Goal: Task Accomplishment & Management: Complete application form

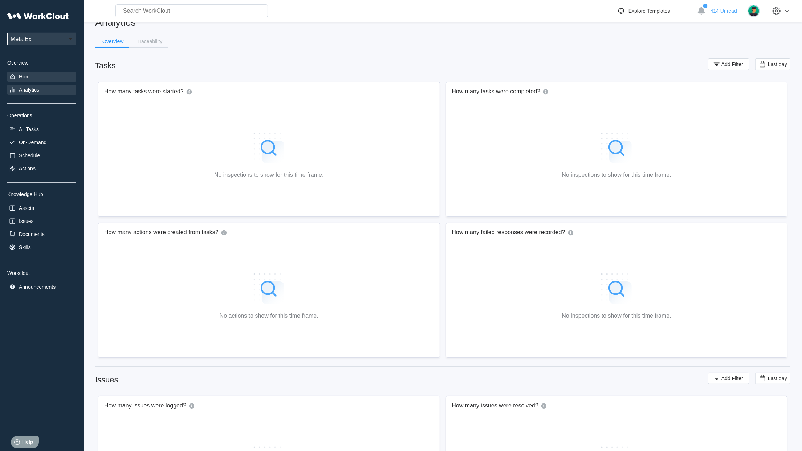
click at [44, 82] on div "Home" at bounding box center [41, 77] width 69 height 10
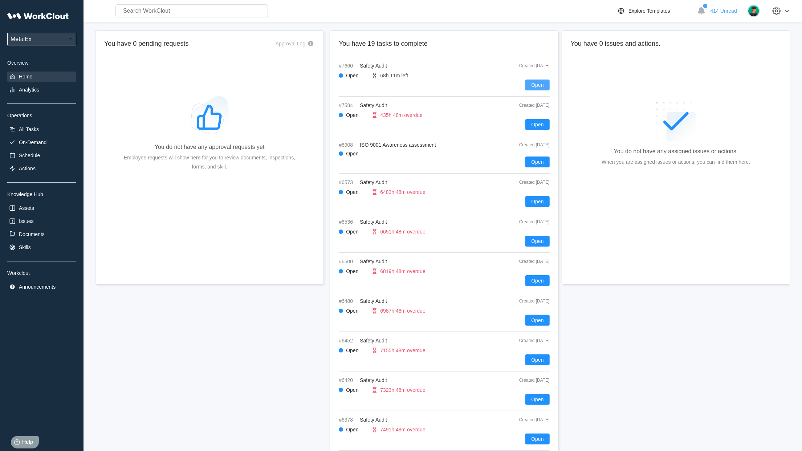
click at [536, 86] on span "Open" at bounding box center [537, 84] width 12 height 5
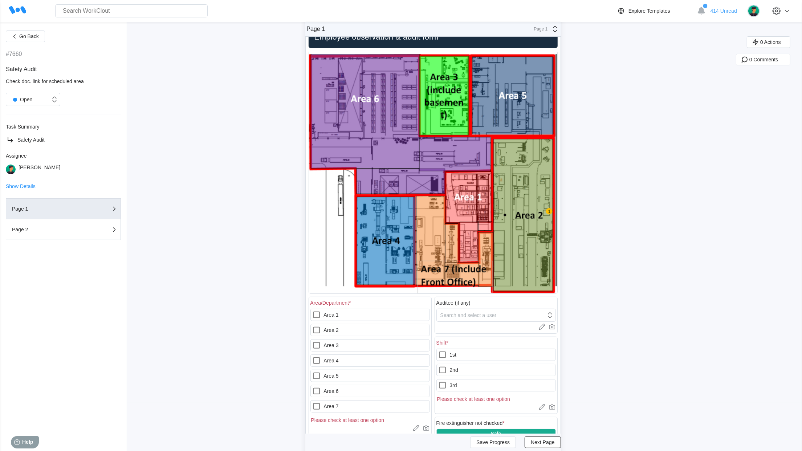
scroll to position [137, 0]
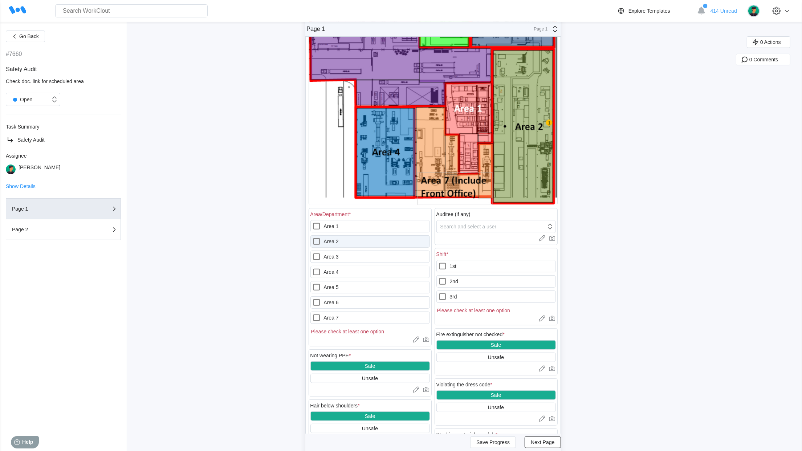
click at [339, 243] on label "Area 2" at bounding box center [369, 241] width 119 height 12
click at [313, 237] on 2 "Area 2" at bounding box center [312, 237] width 0 height 0
checkbox 2 "true"
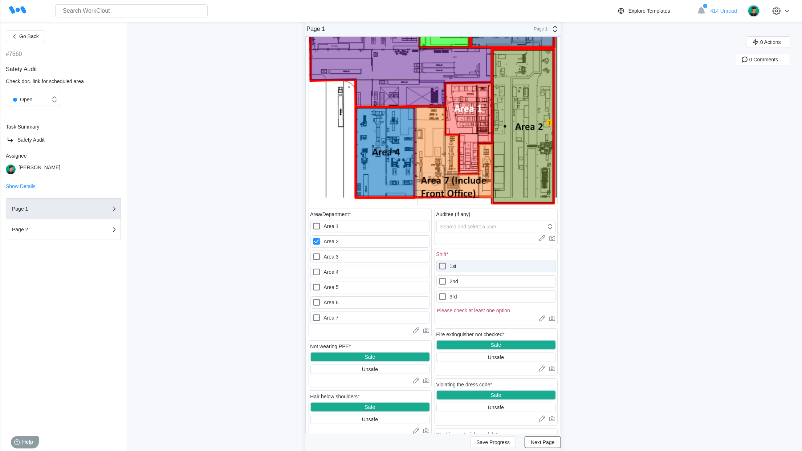
click at [473, 268] on label "1st" at bounding box center [495, 266] width 119 height 12
click at [439, 262] on input "1st" at bounding box center [438, 262] width 0 height 0
checkbox input "true"
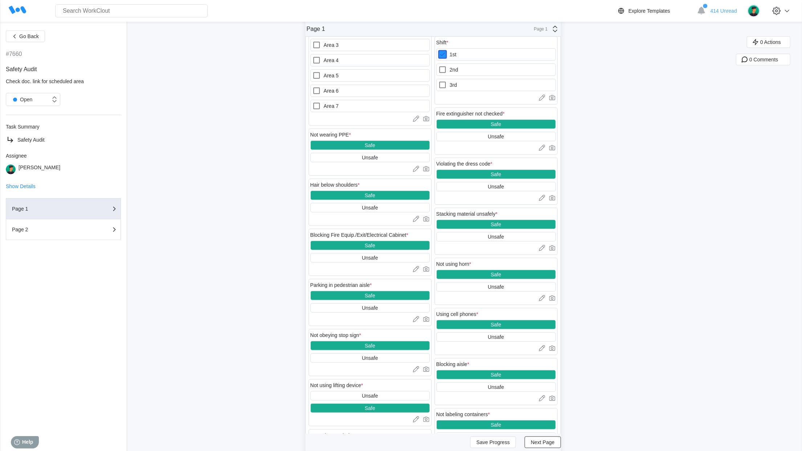
scroll to position [358, 0]
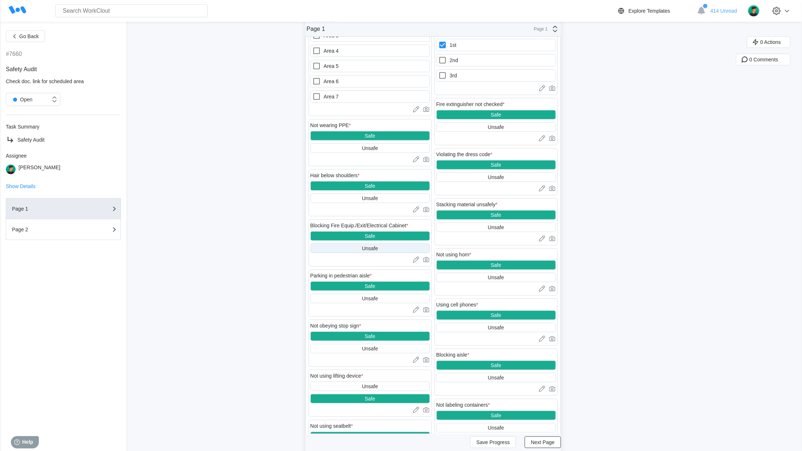
click at [361, 250] on div "Unsafe" at bounding box center [369, 248] width 119 height 9
drag, startPoint x: 424, startPoint y: 262, endPoint x: 429, endPoint y: 262, distance: 4.4
click at [427, 262] on div at bounding box center [369, 259] width 119 height 7
click at [429, 262] on icon at bounding box center [426, 259] width 7 height 7
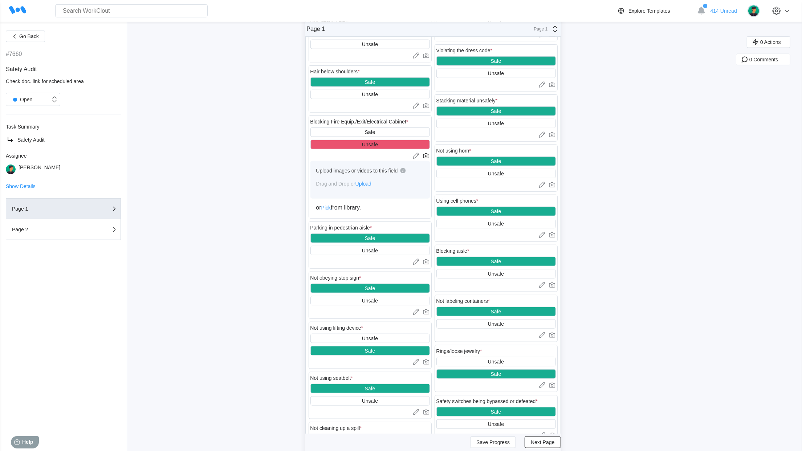
scroll to position [474, 0]
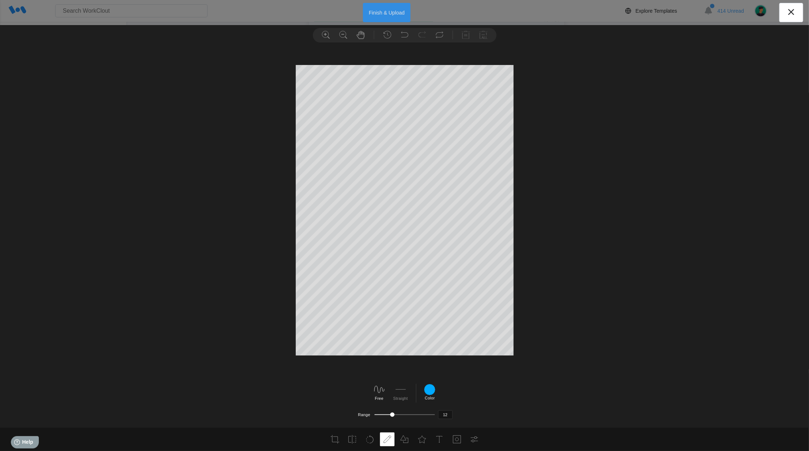
click at [385, 12] on button "Finish & Upload" at bounding box center [387, 12] width 48 height 19
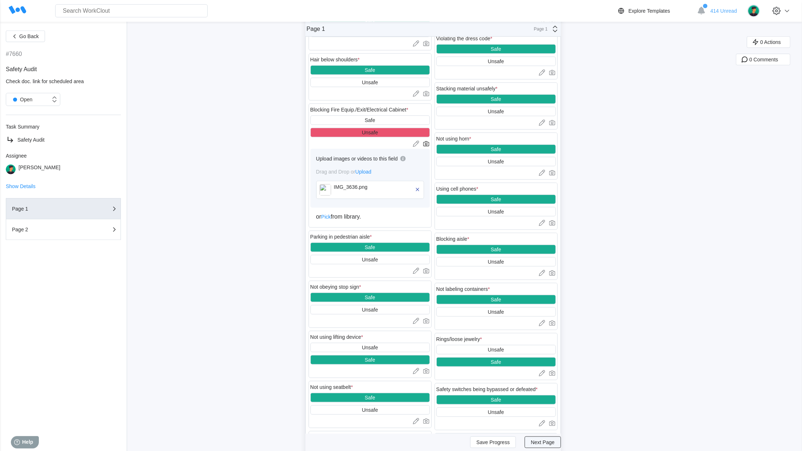
click at [539, 444] on span "Next Page" at bounding box center [543, 442] width 24 height 5
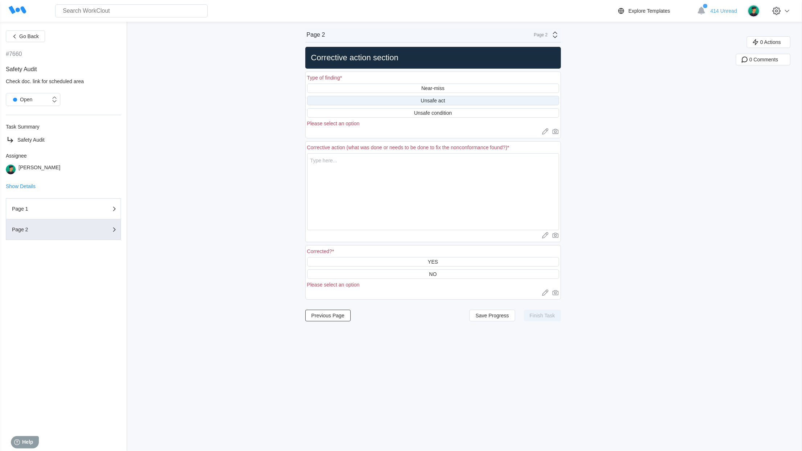
click at [419, 105] on div "Unsafe act" at bounding box center [433, 100] width 252 height 9
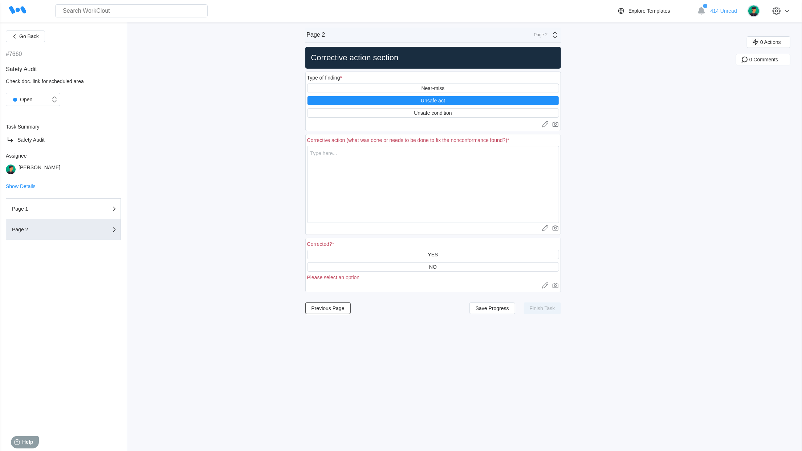
click at [372, 142] on div "Corrective action (what was done or needs to be done to fix the nonconformance …" at bounding box center [408, 140] width 202 height 6
click at [364, 163] on textarea at bounding box center [433, 184] width 252 height 77
type textarea "S"
type textarea "x"
type textarea "Sk"
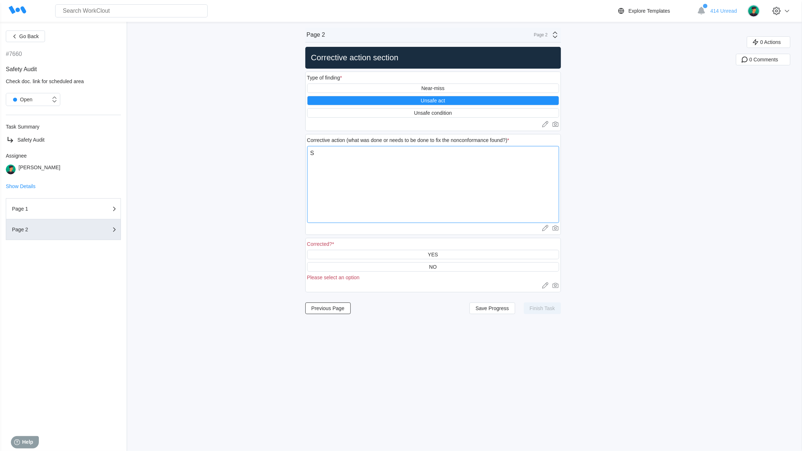
type textarea "x"
type textarea "Ski"
type textarea "x"
type textarea "Skid"
type textarea "x"
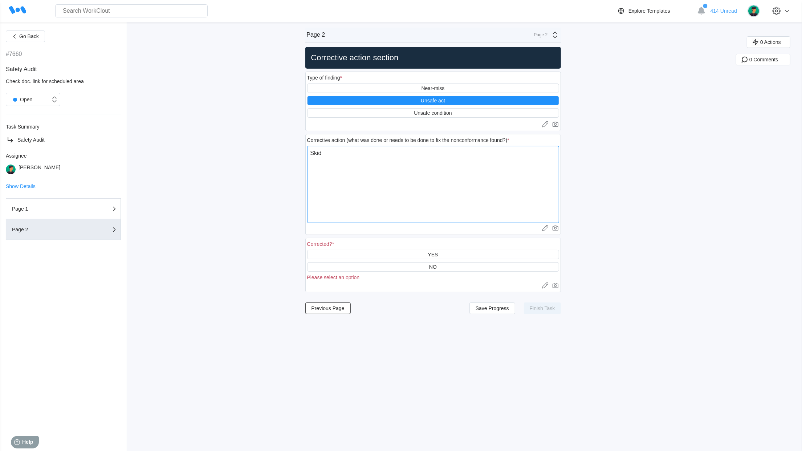
type textarea "Skid"
type textarea "x"
type textarea "Skid w"
type textarea "x"
type textarea "Skid wa"
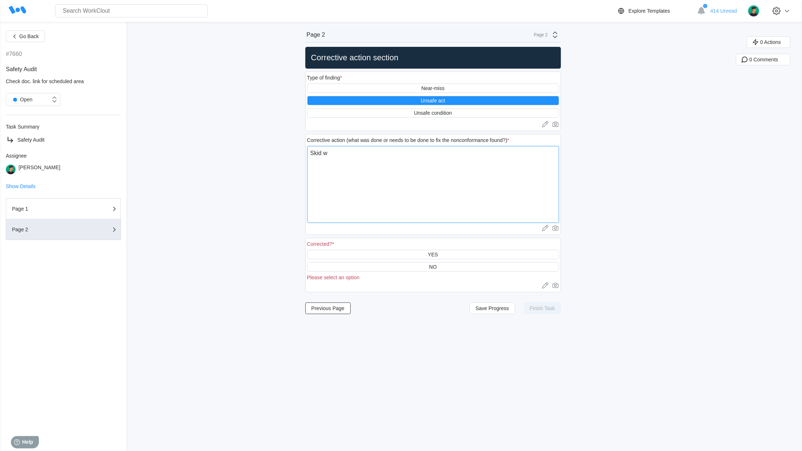
type textarea "x"
type textarea "Skid was"
type textarea "x"
type textarea "Skid was"
type textarea "x"
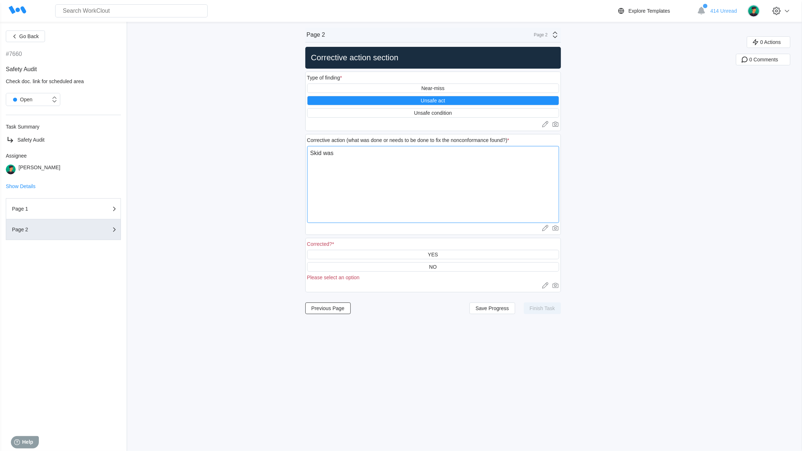
type textarea "Skid was m"
type textarea "x"
type textarea "Skid was mo"
type textarea "x"
type textarea "Skid was mov"
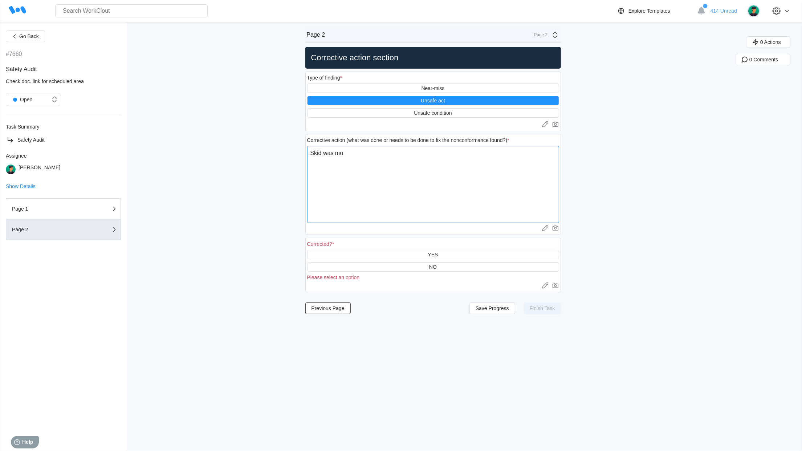
type textarea "x"
type textarea "Skid was move"
type textarea "x"
type textarea "Skid was moved"
type textarea "x"
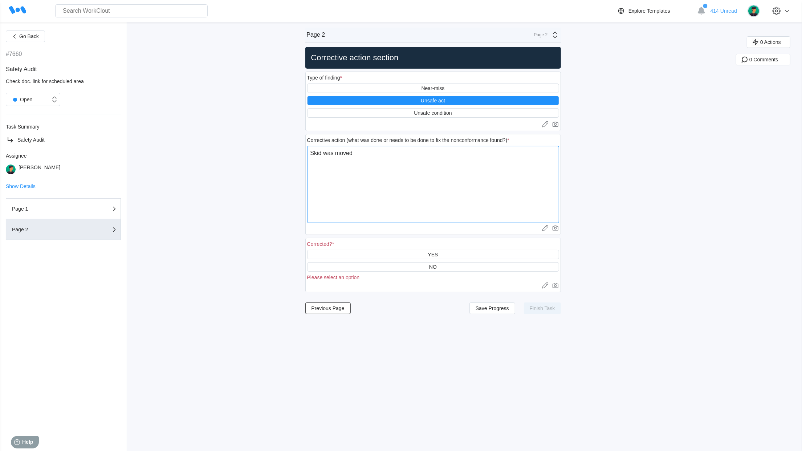
type textarea "Skid was moved"
type textarea "x"
type textarea "Skid was moved o"
type textarea "x"
type textarea "Skid was moved ou"
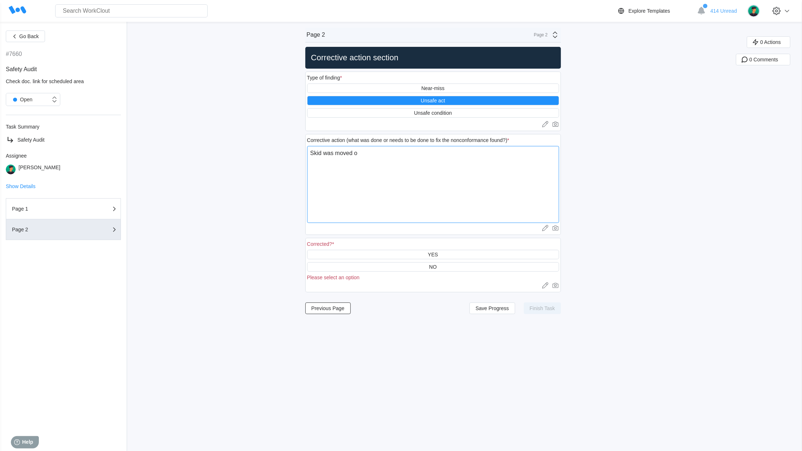
type textarea "x"
type textarea "Skid was moved out"
type textarea "x"
type textarea "Skid was moved out"
type textarea "x"
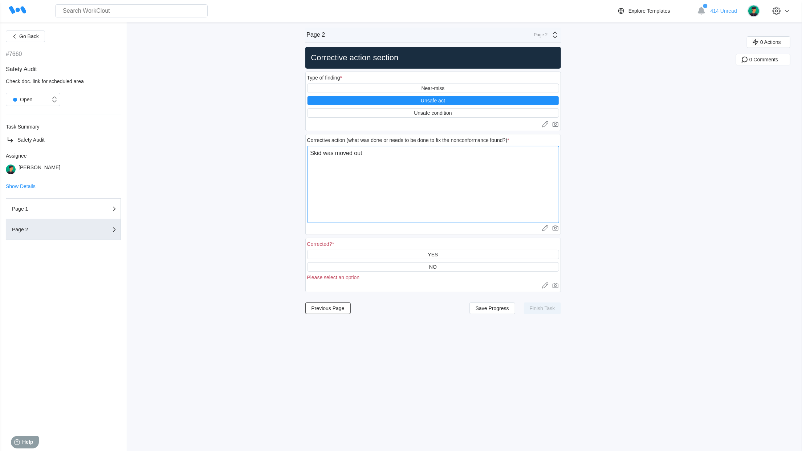
type textarea "Skid was moved out"
type textarea "x"
type textarea "Skid was moved out"
type textarea "x"
type textarea "Skid was moved out o"
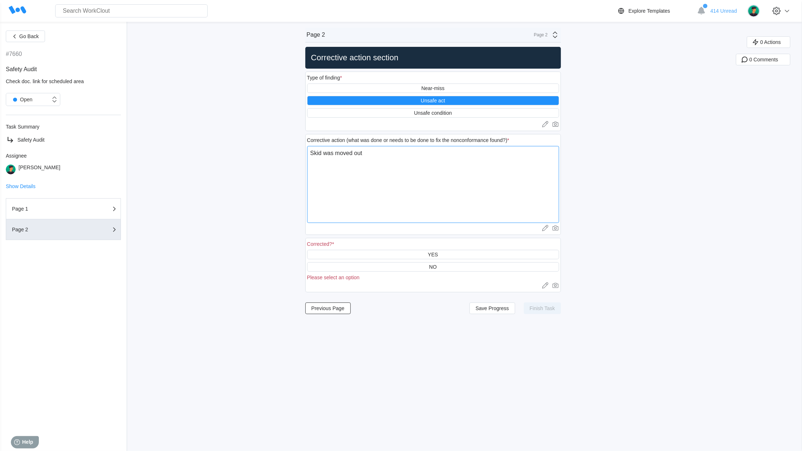
type textarea "x"
type textarea "Skid was moved out of"
type textarea "x"
type textarea "Skid was moved out of"
type textarea "x"
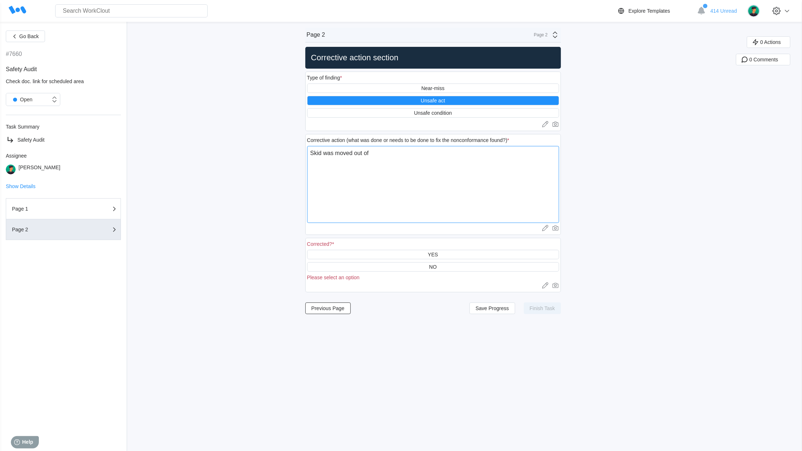
type textarea "Skid was moved out of t"
type textarea "x"
type textarea "Skid was moved out of th"
type textarea "x"
type textarea "Skid was moved out of the"
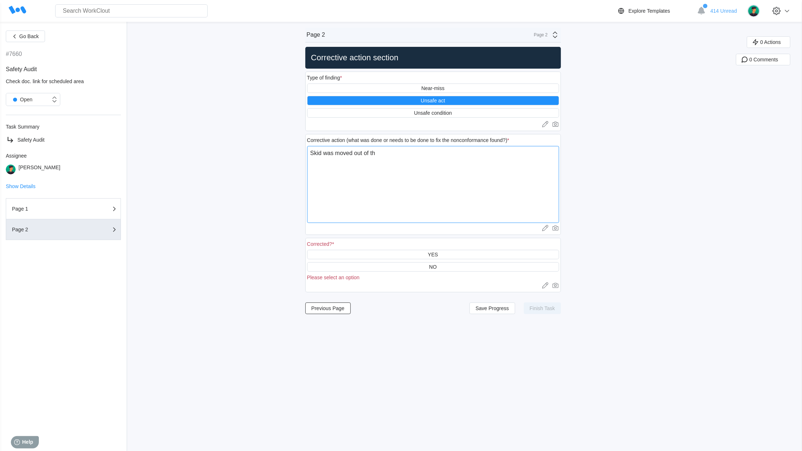
type textarea "x"
type textarea "Skid was moved out of the"
type textarea "x"
type textarea "Skid was moved out of the p"
type textarea "x"
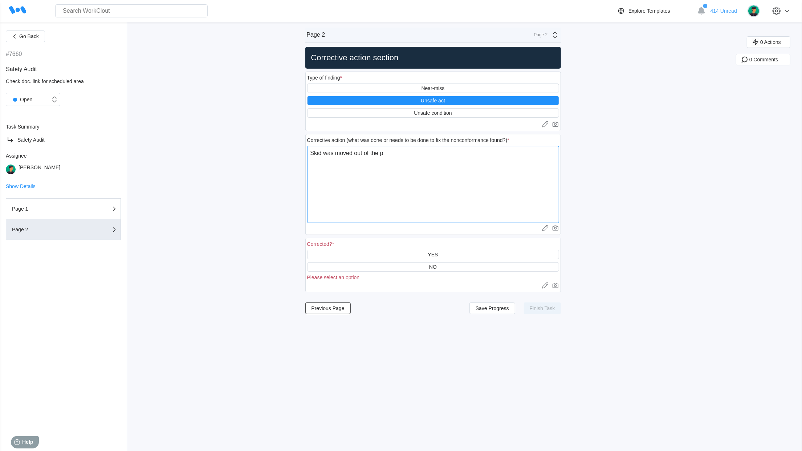
type textarea "Skid was moved out of the pa"
type textarea "x"
type textarea "Skid was moved out of the pat"
type textarea "x"
type textarea "Skid was moved out of the path"
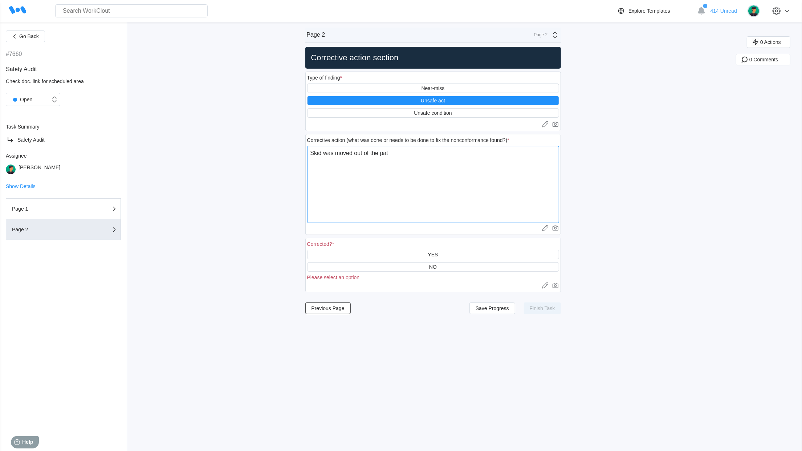
type textarea "x"
type textarea "Skid was moved out of the path"
type textarea "x"
type textarea "Skid was moved out of the path o"
type textarea "x"
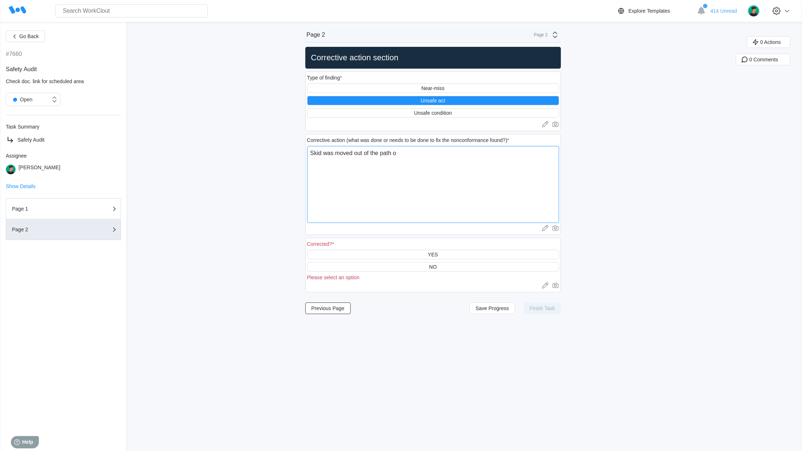
type textarea "Skid was moved out of the path of"
type textarea "x"
type textarea "Skid was moved out of the path of"
type textarea "x"
type textarea "Skid was moved out of the path of e"
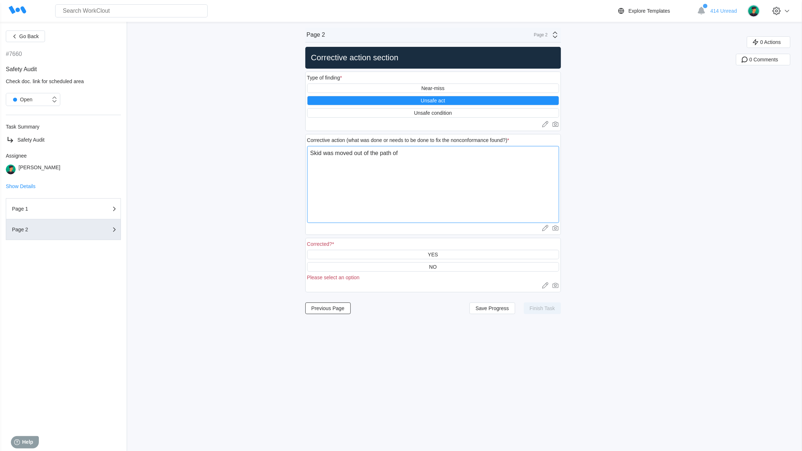
type textarea "x"
type textarea "Skid was moved out of the path of ex"
type textarea "x"
type textarea "Skid was moved out of the path of ext"
type textarea "x"
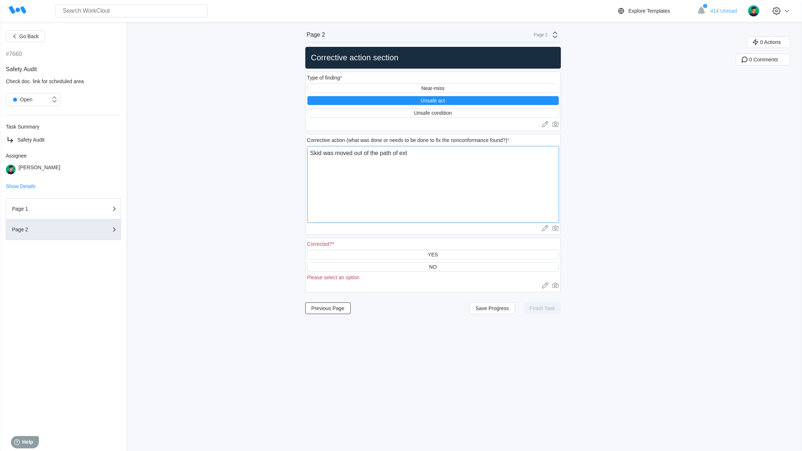
type textarea "Skid was moved out of the path of exti"
type textarea "x"
type textarea "Skid was moved out of the path of extin"
type textarea "x"
type textarea "Skid was moved out of the path of extinguisher"
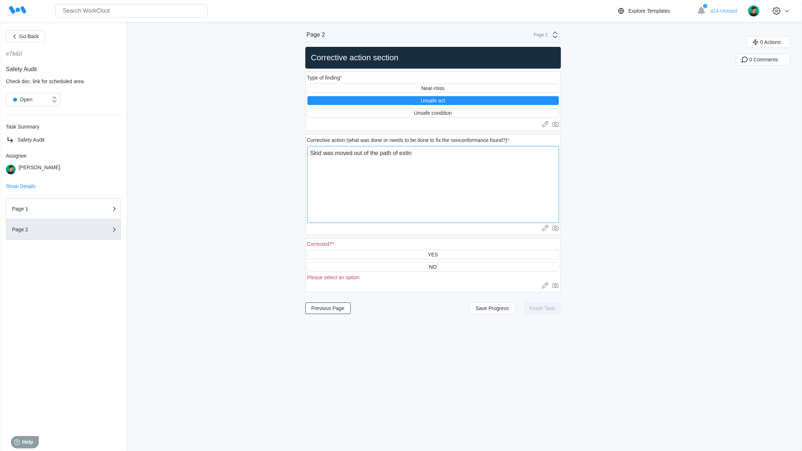
type textarea "x"
type textarea "Skid was moved out of the path of extinguisher."
type textarea "x"
type textarea "Skid was moved out of the path of extinguisher."
click at [463, 259] on div "YES" at bounding box center [433, 254] width 252 height 9
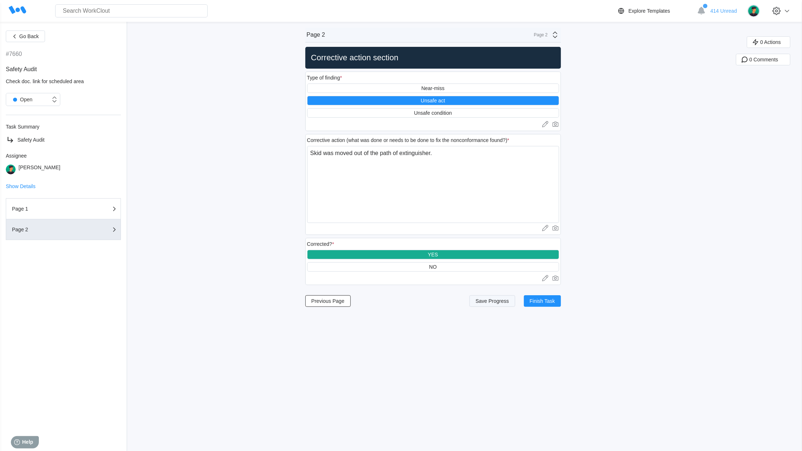
click at [505, 304] on span "Save Progress" at bounding box center [492, 301] width 33 height 5
click at [561, 305] on button "Finish Task" at bounding box center [542, 301] width 37 height 12
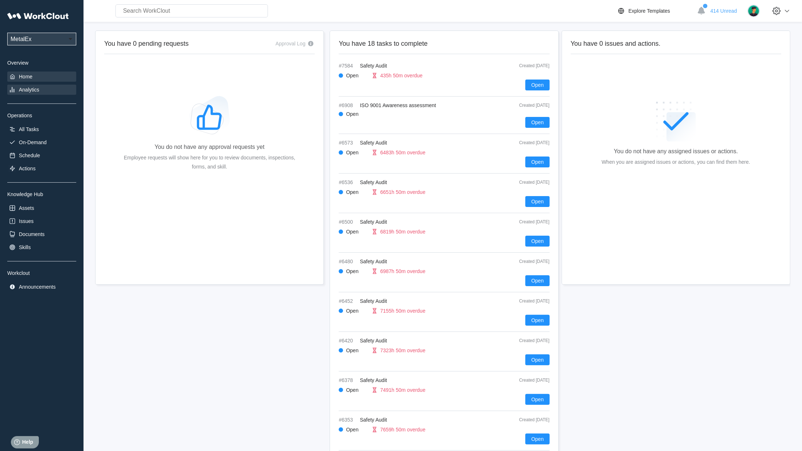
click at [33, 94] on div "Analytics" at bounding box center [41, 90] width 69 height 10
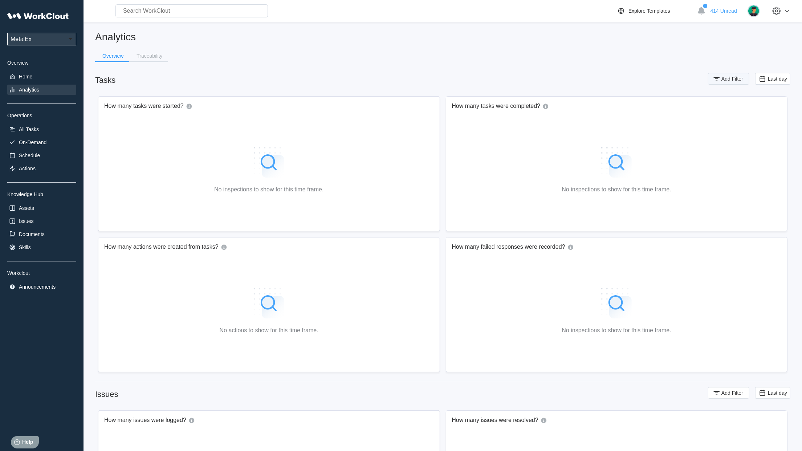
click at [728, 82] on button "Add Filter" at bounding box center [728, 79] width 41 height 12
click at [563, 109] on div "Assignee" at bounding box center [534, 107] width 68 height 10
click at [520, 141] on div "Asset" at bounding box center [539, 146] width 78 height 12
click at [561, 110] on div "Asset" at bounding box center [534, 107] width 68 height 10
click at [542, 137] on div "Tag" at bounding box center [538, 134] width 69 height 6
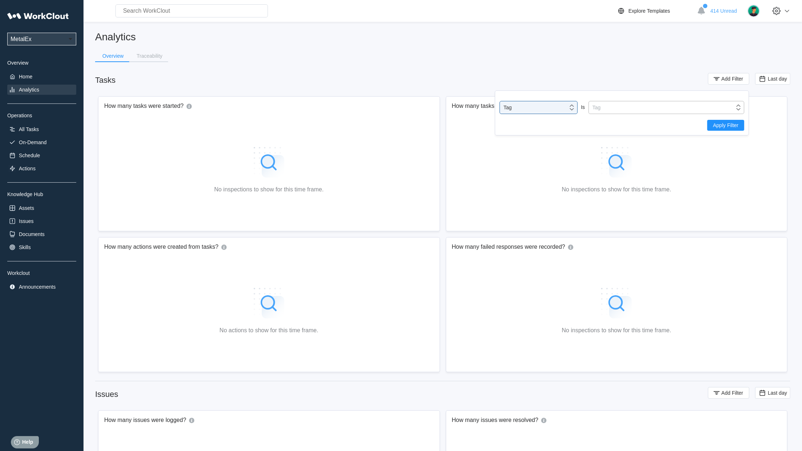
click at [633, 105] on div "Tag" at bounding box center [662, 107] width 146 height 10
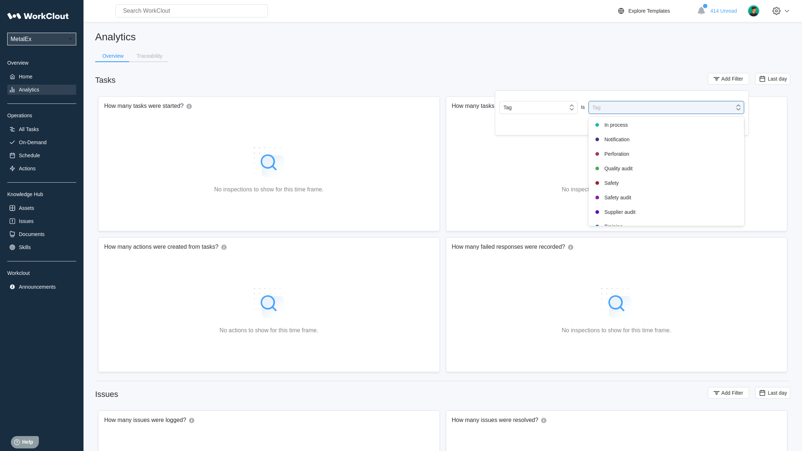
scroll to position [146, 0]
click at [635, 184] on div "Safety audit" at bounding box center [666, 181] width 147 height 9
click at [730, 126] on span "Apply Filter" at bounding box center [725, 126] width 25 height 5
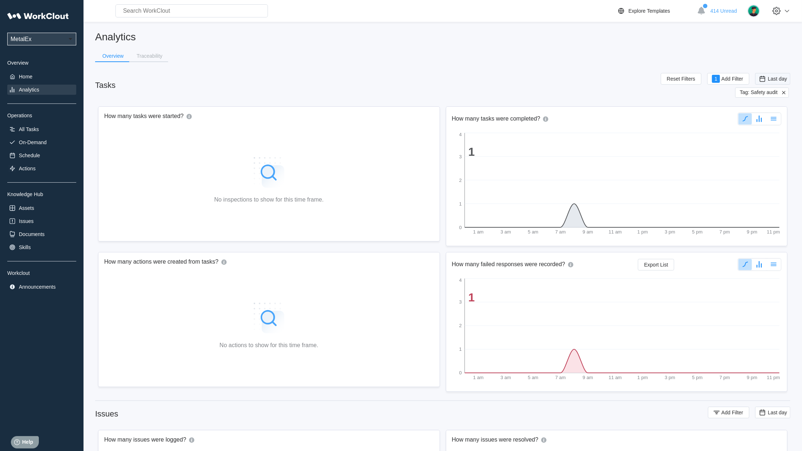
click at [785, 76] on span "Last day" at bounding box center [777, 79] width 19 height 6
click at [766, 151] on div "Custom" at bounding box center [761, 152] width 17 height 6
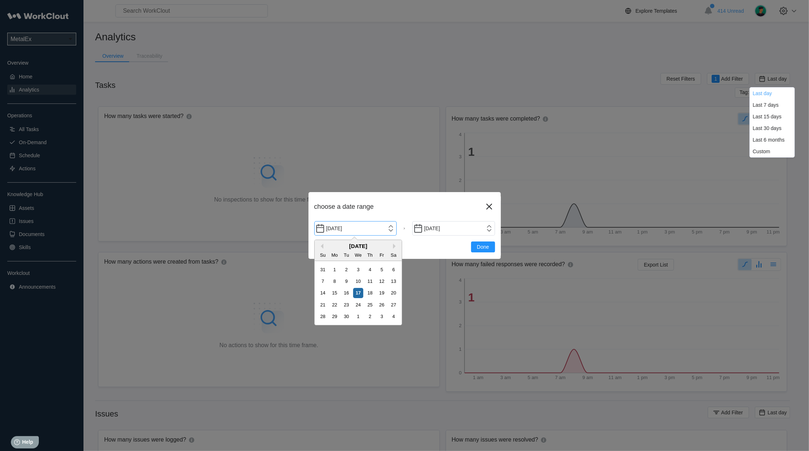
drag, startPoint x: 390, startPoint y: 230, endPoint x: 409, endPoint y: 230, distance: 18.9
click at [397, 230] on div "[DATE] [DATE]" at bounding box center [404, 228] width 181 height 15
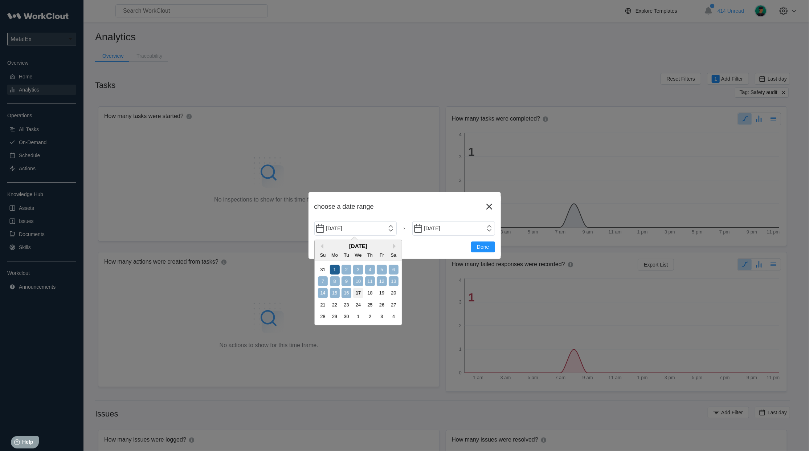
click at [337, 272] on div "1" at bounding box center [335, 270] width 10 height 10
type input "[DATE]"
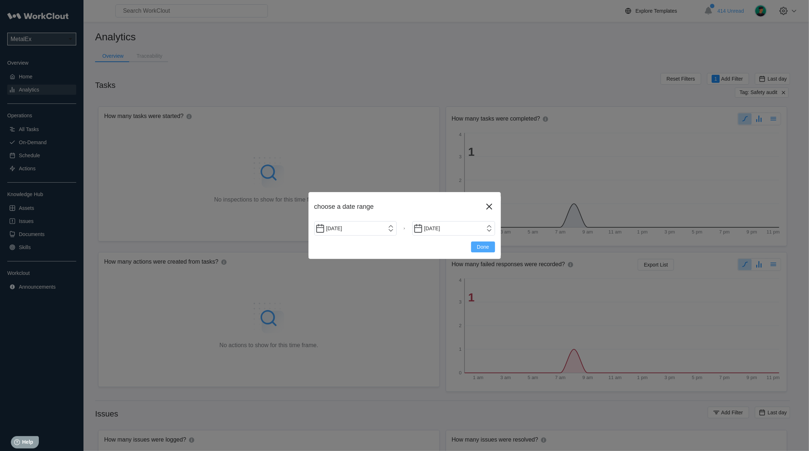
click at [486, 245] on span "Done" at bounding box center [483, 246] width 12 height 5
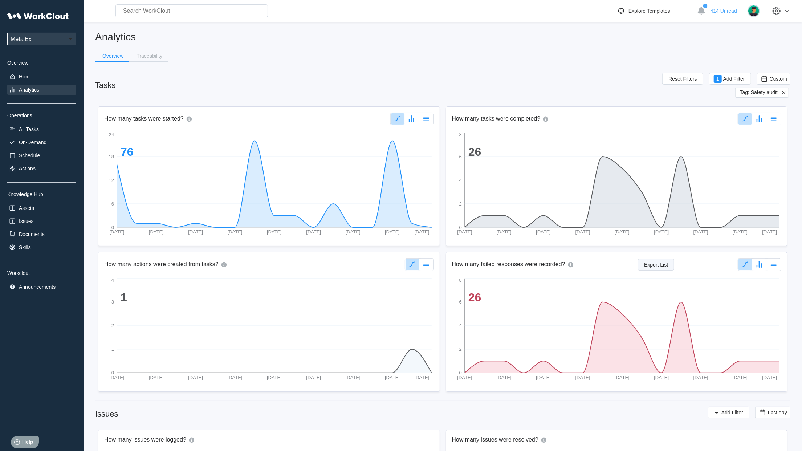
click at [641, 263] on button "Export List" at bounding box center [656, 265] width 36 height 12
